Goal: Task Accomplishment & Management: Manage account settings

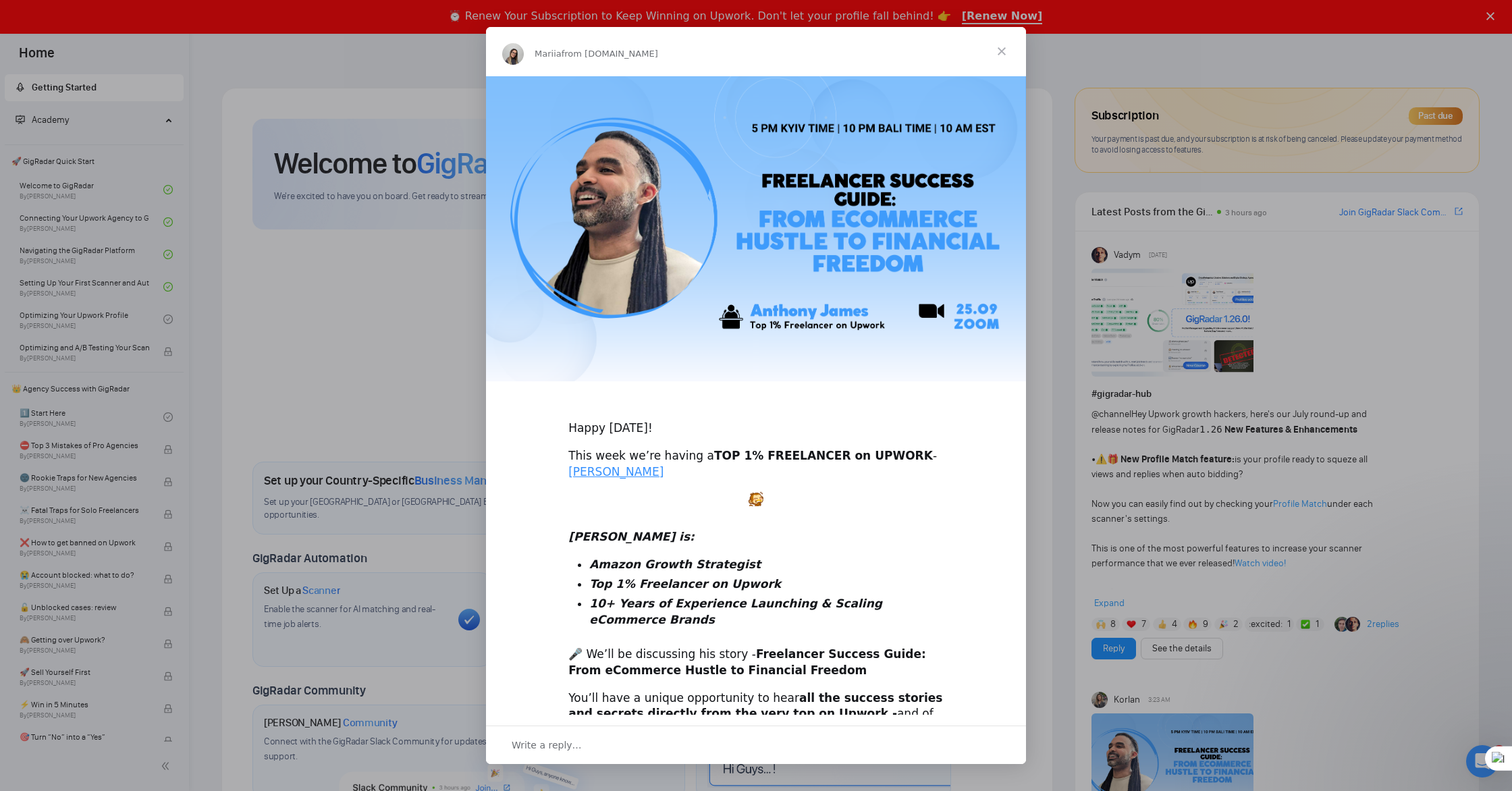
click at [967, 16] on div "Intercom messenger" at bounding box center [756, 396] width 1512 height 791
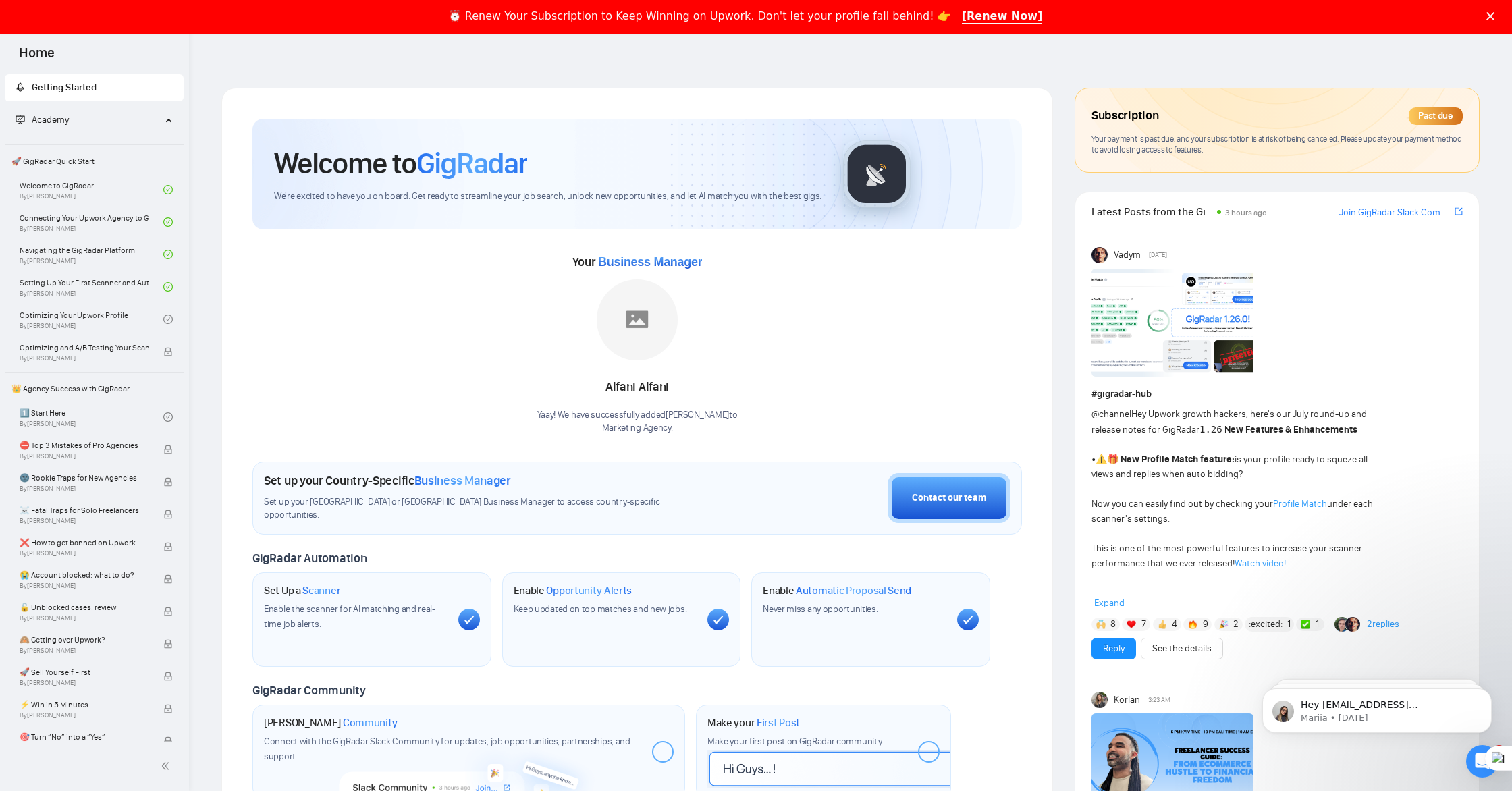
click at [1429, 118] on div "Past due" at bounding box center [1435, 116] width 54 height 18
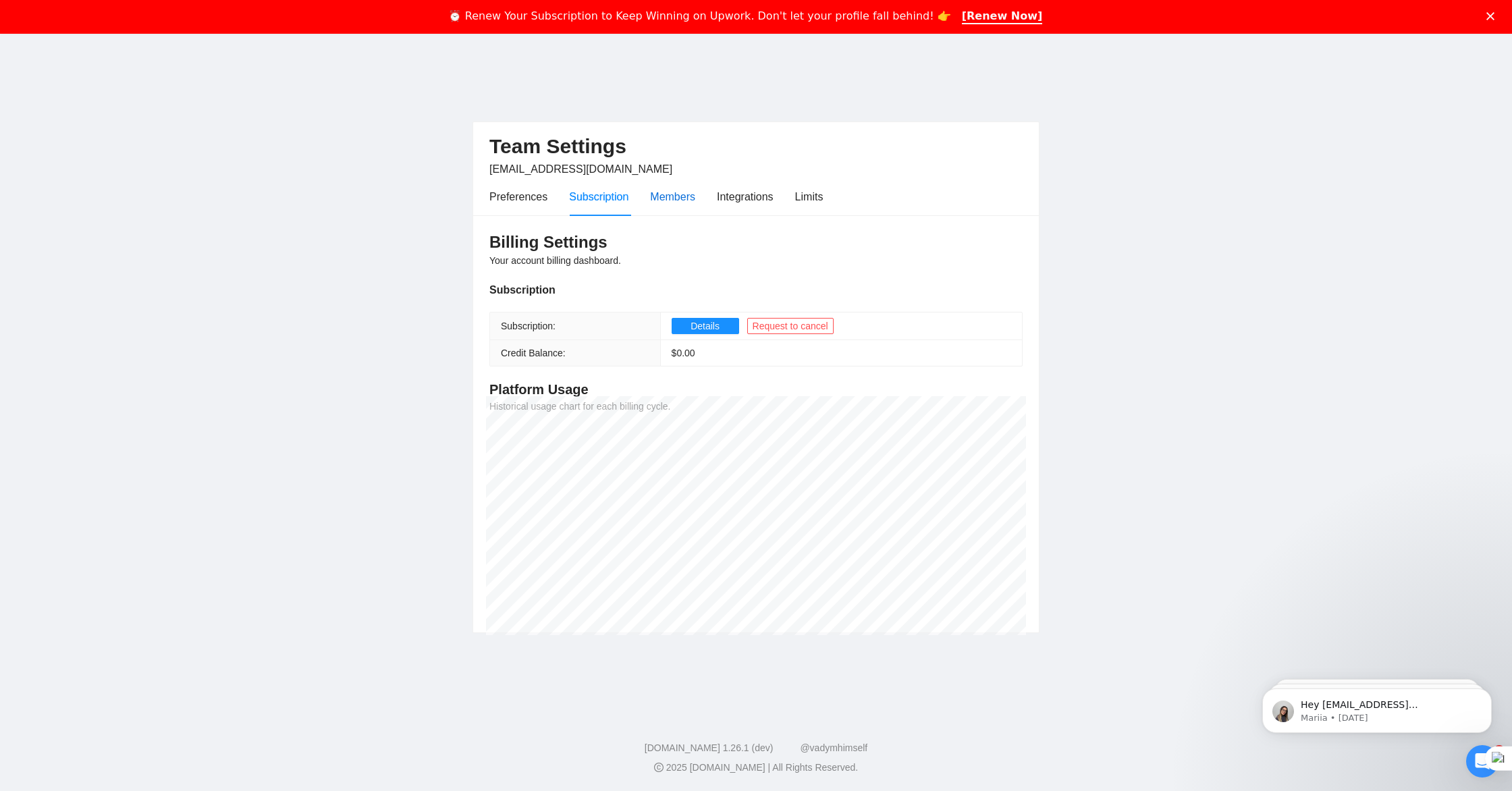
click at [674, 196] on div "Members" at bounding box center [673, 196] width 46 height 17
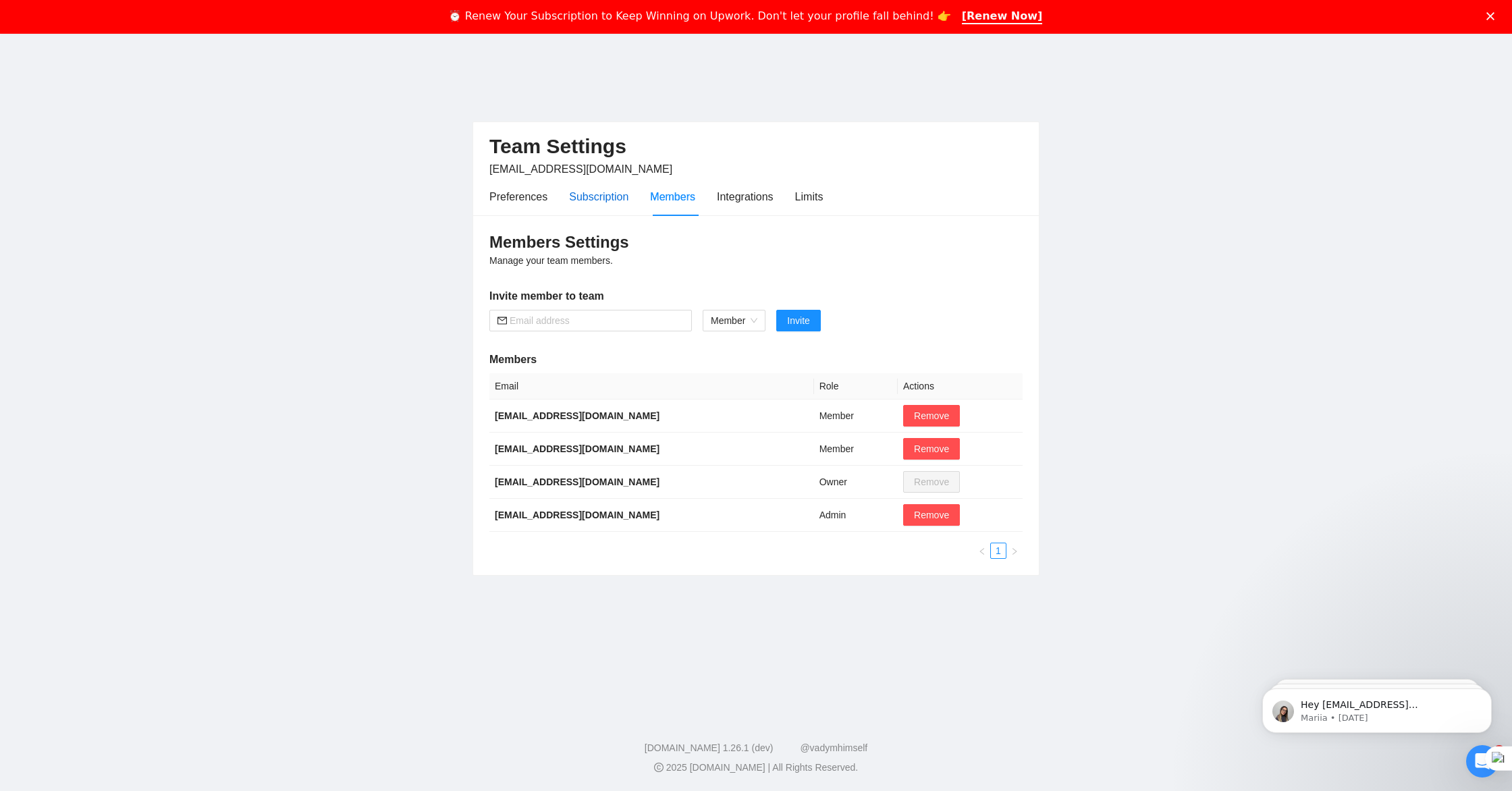
click at [609, 198] on div "Subscription" at bounding box center [598, 196] width 60 height 17
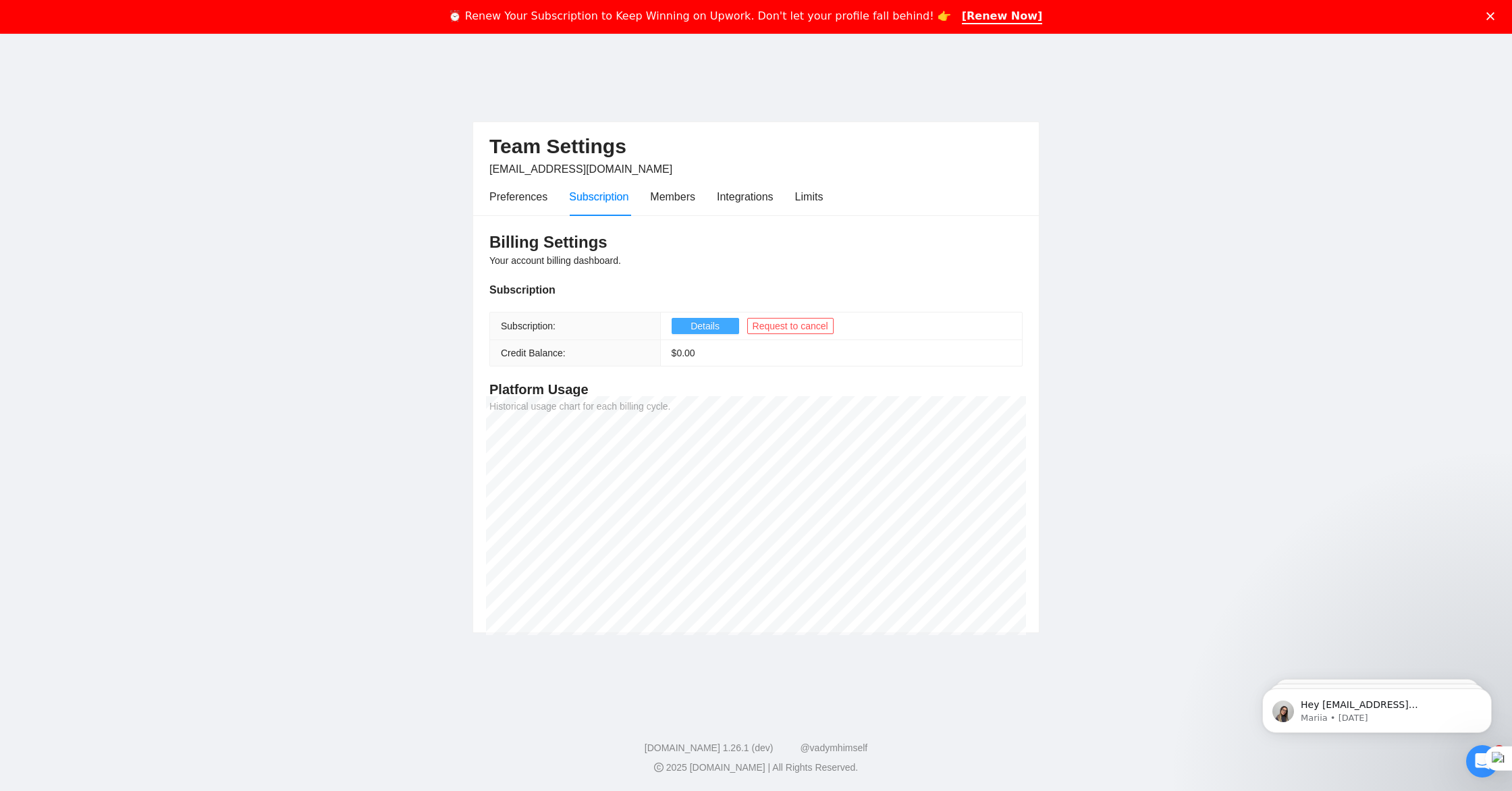
click at [700, 329] on span "Details" at bounding box center [705, 326] width 29 height 15
